Goal: Task Accomplishment & Management: Complete application form

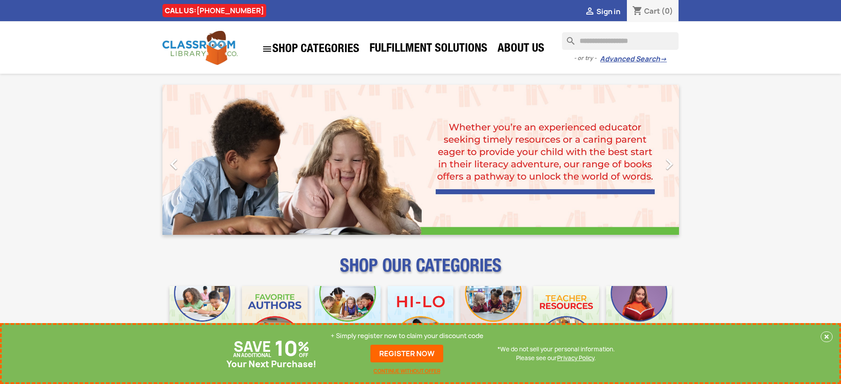
click at [407, 336] on p "+ Simply register now to claim your discount code" at bounding box center [406, 335] width 153 height 9
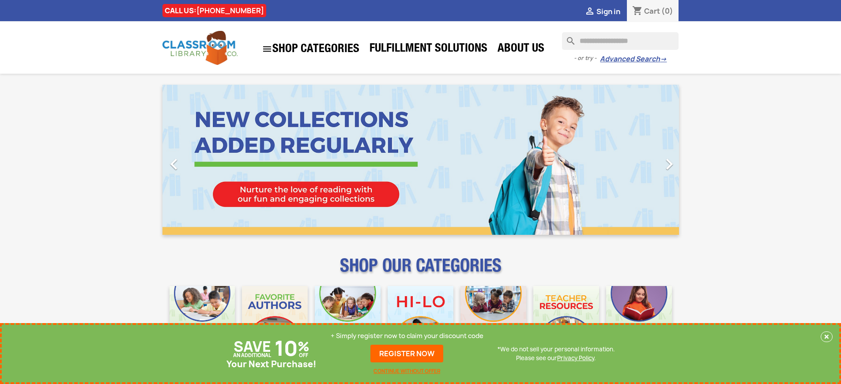
click at [407, 336] on p "+ Simply register now to claim your discount code" at bounding box center [406, 335] width 153 height 9
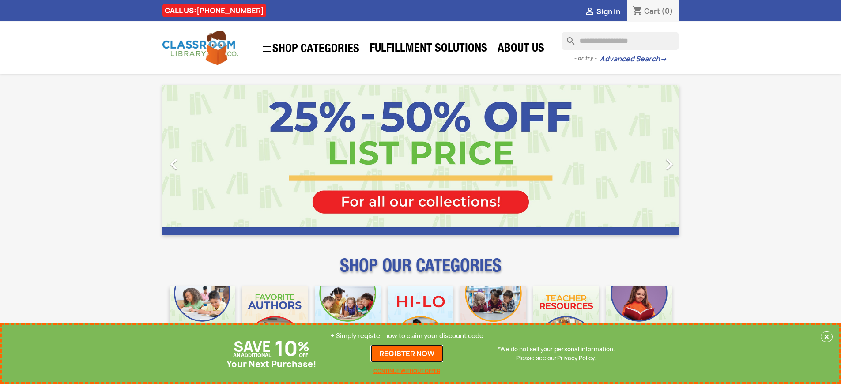
click at [407, 353] on link "REGISTER NOW" at bounding box center [406, 354] width 73 height 18
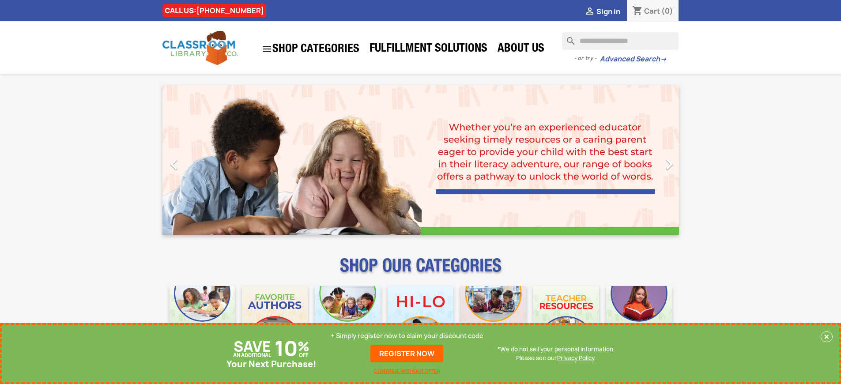
click at [407, 336] on p "+ Simply register now to claim your discount code" at bounding box center [406, 335] width 153 height 9
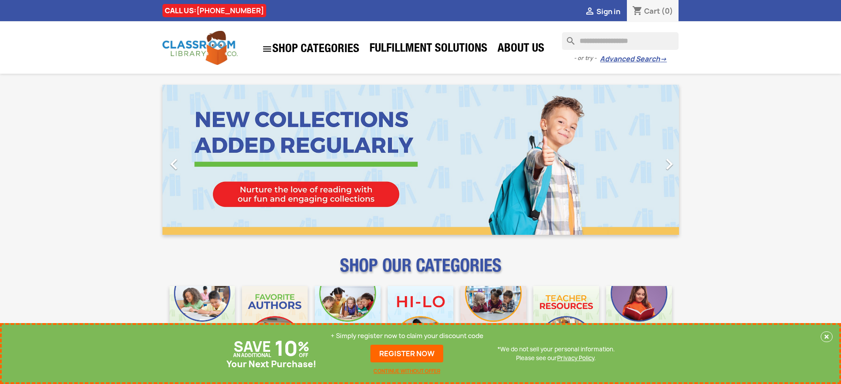
click at [407, 336] on p "+ Simply register now to claim your discount code" at bounding box center [406, 335] width 153 height 9
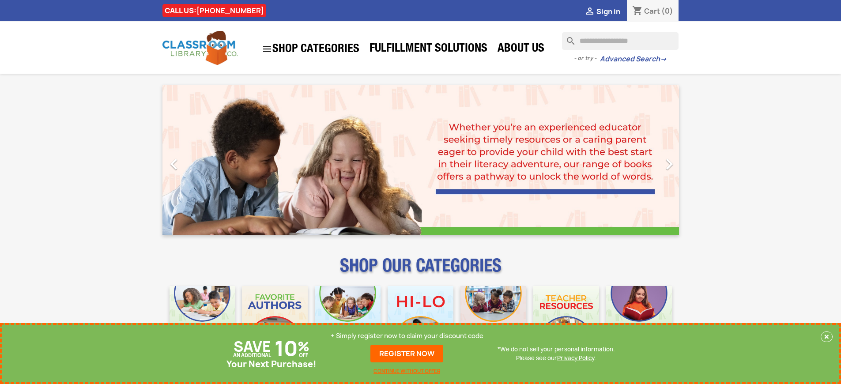
click at [407, 336] on p "+ Simply register now to claim your discount code" at bounding box center [406, 335] width 153 height 9
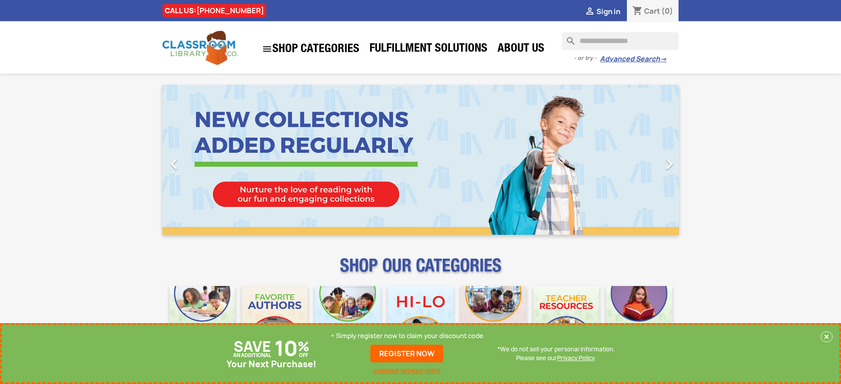
click at [407, 336] on p "+ Simply register now to claim your discount code" at bounding box center [406, 335] width 153 height 9
click at [407, 353] on link "REGISTER NOW" at bounding box center [406, 354] width 73 height 18
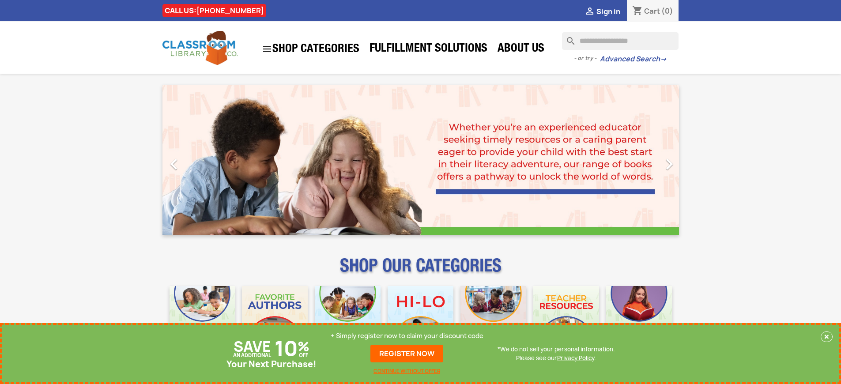
click at [407, 336] on p "+ Simply register now to claim your discount code" at bounding box center [406, 335] width 153 height 9
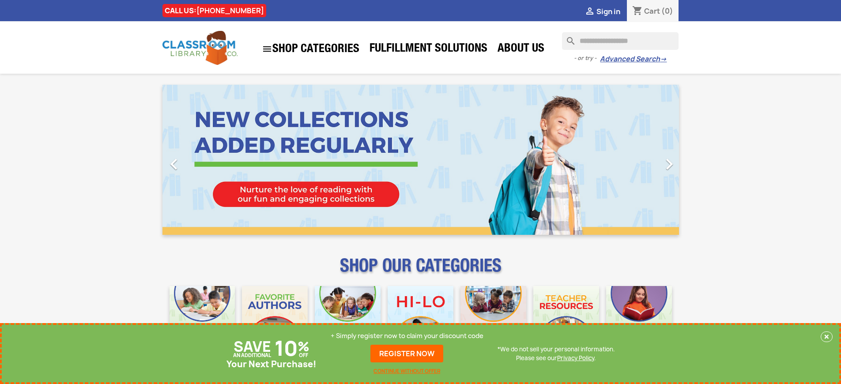
click at [407, 336] on p "+ Simply register now to claim your discount code" at bounding box center [406, 335] width 153 height 9
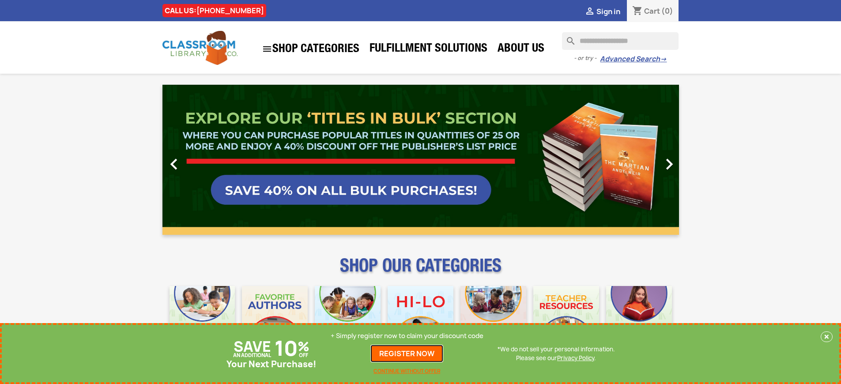
click at [407, 353] on link "REGISTER NOW" at bounding box center [406, 354] width 73 height 18
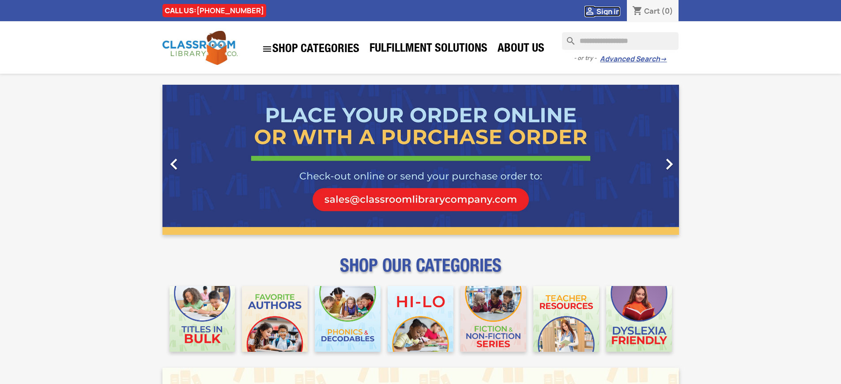
click at [608, 11] on span "Sign in" at bounding box center [608, 12] width 24 height 10
